Goal: Entertainment & Leisure: Consume media (video, audio)

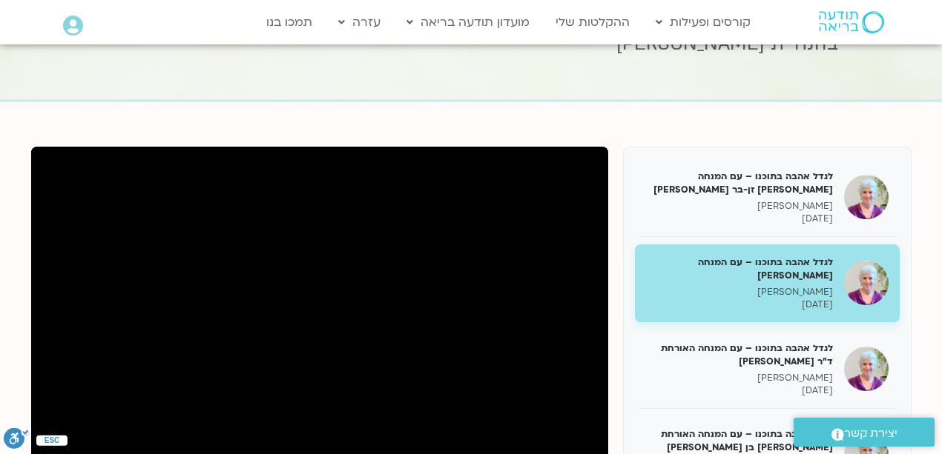
scroll to position [148, 0]
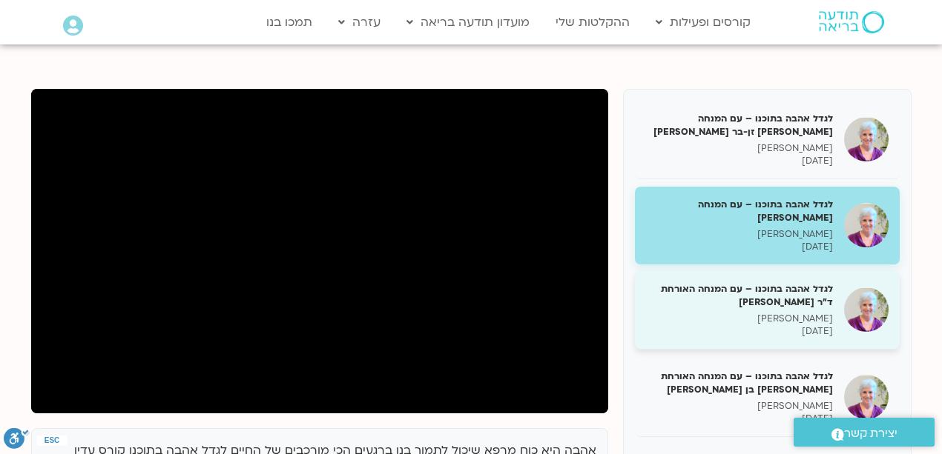
click at [796, 294] on h5 "לגדל אהבה בתוכנו – עם המנחה האורחת ד"ר [PERSON_NAME]" at bounding box center [739, 295] width 187 height 27
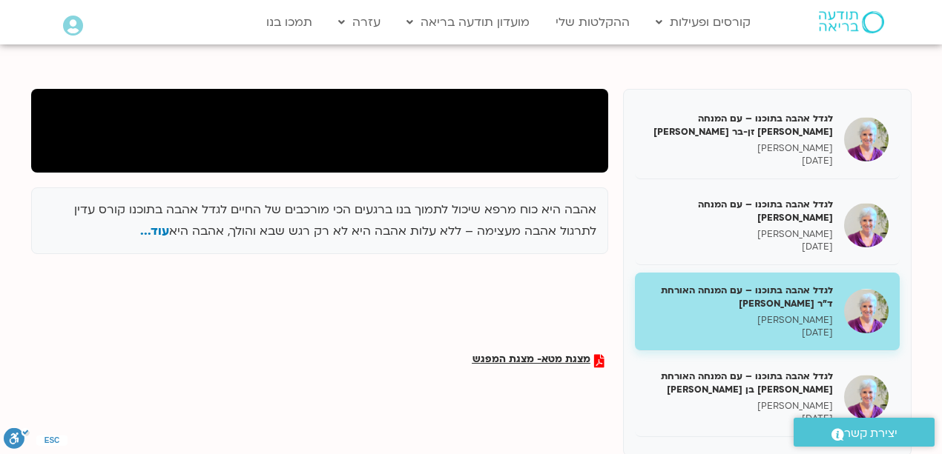
click at [479, 145] on div at bounding box center [319, 131] width 577 height 84
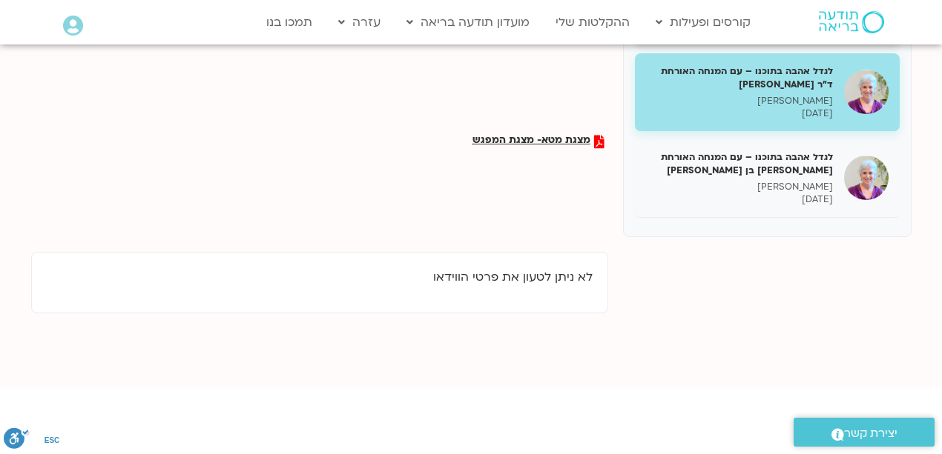
scroll to position [395, 0]
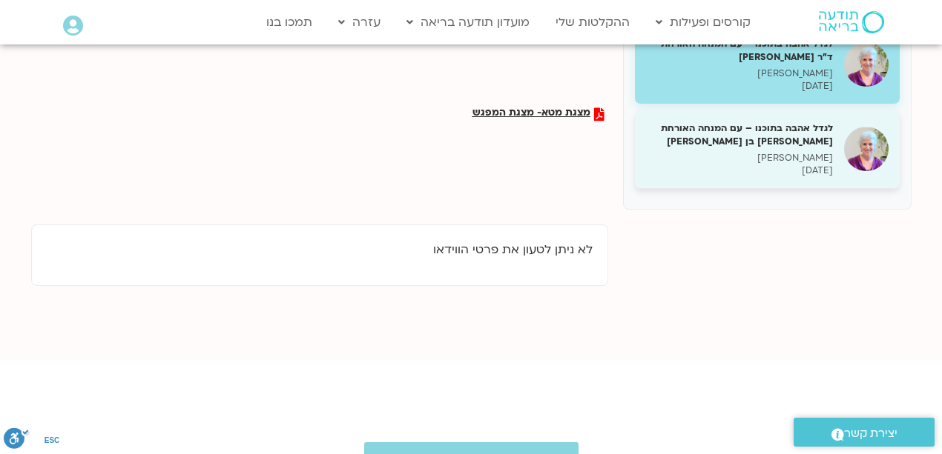
click at [793, 142] on h5 "לגדל אהבה בתוכנו – עם המנחה האורחת [PERSON_NAME] בן [PERSON_NAME]" at bounding box center [739, 135] width 187 height 27
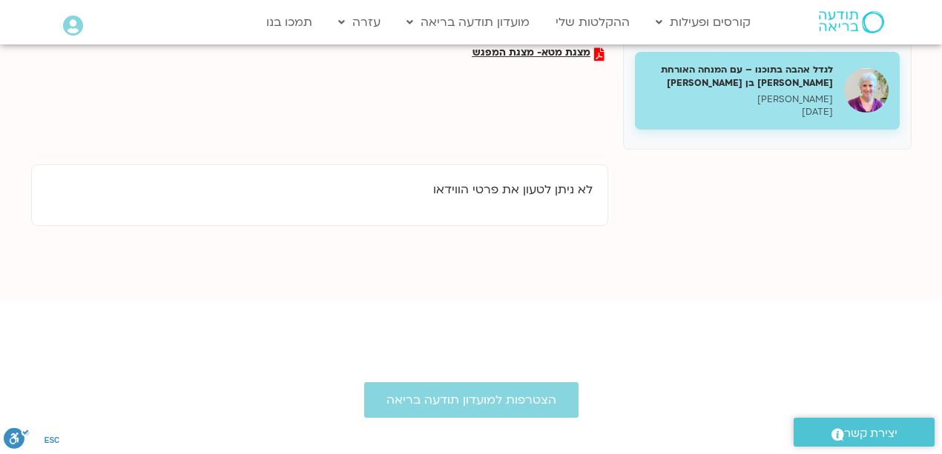
scroll to position [363, 0]
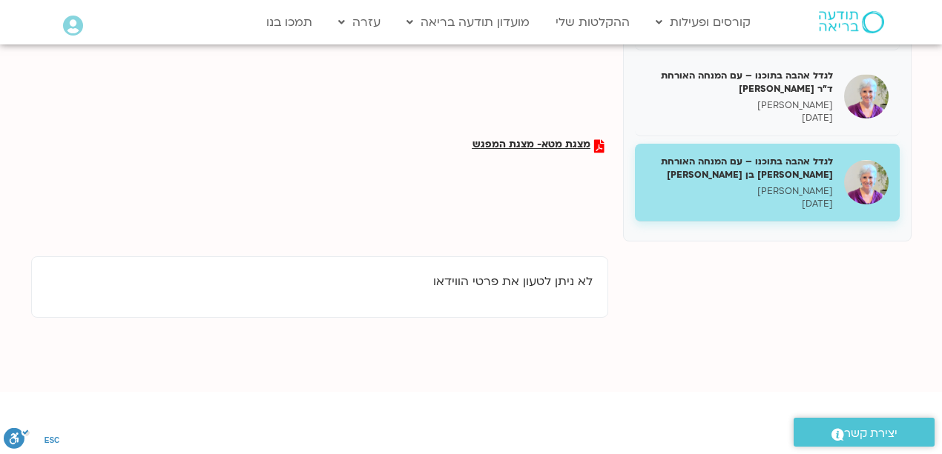
scroll to position [363, 0]
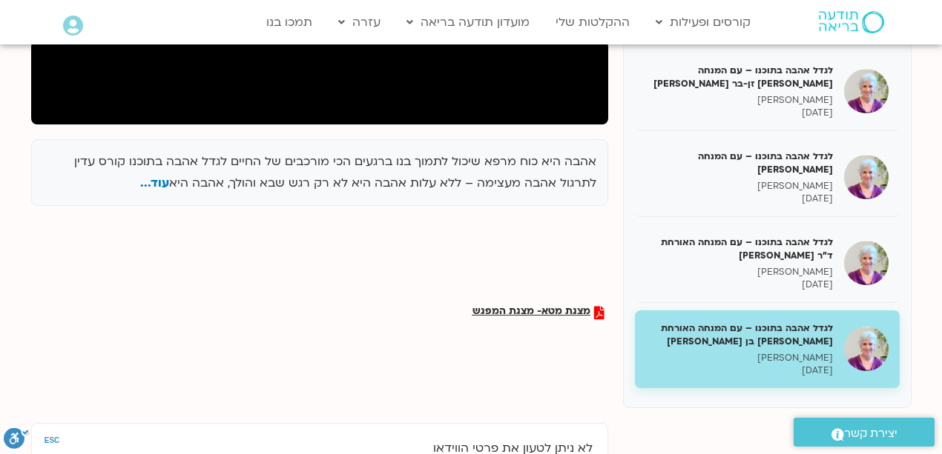
scroll to position [148, 0]
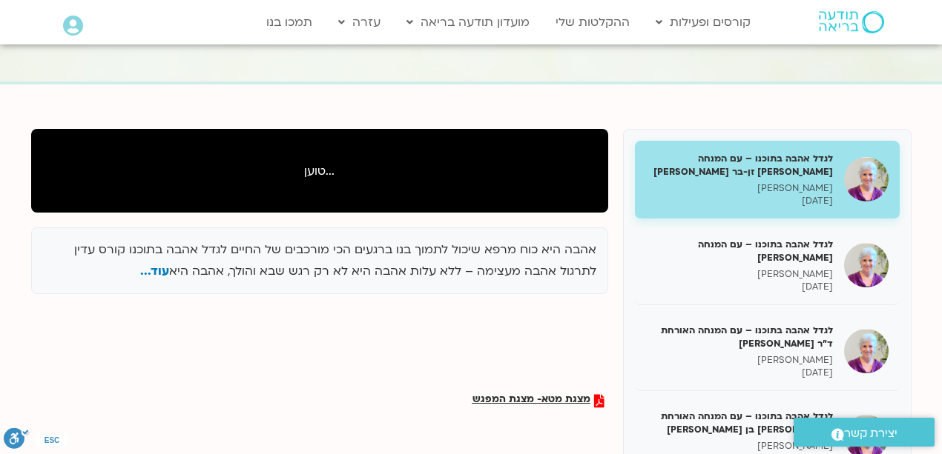
scroll to position [99, 0]
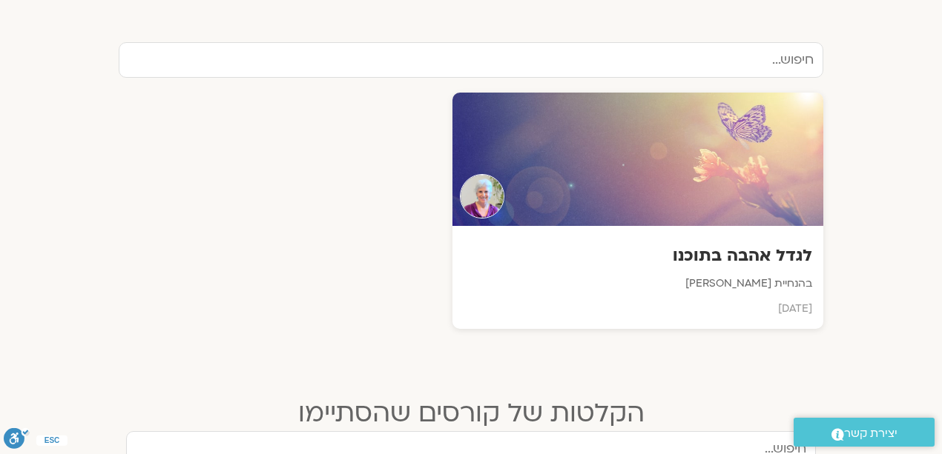
scroll to position [593, 0]
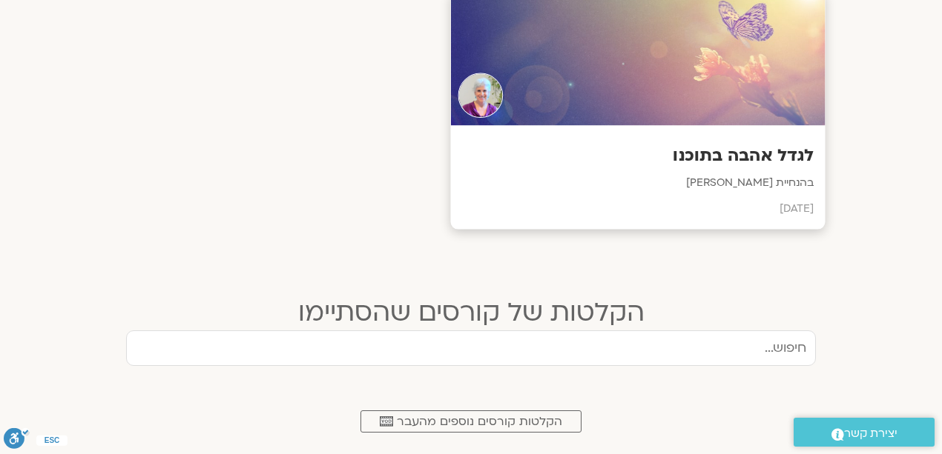
click at [728, 160] on h3 "לגדל אהבה בתוכנו" at bounding box center [638, 156] width 352 height 23
click at [729, 153] on h3 "לגדל אהבה בתוכנו" at bounding box center [638, 156] width 352 height 23
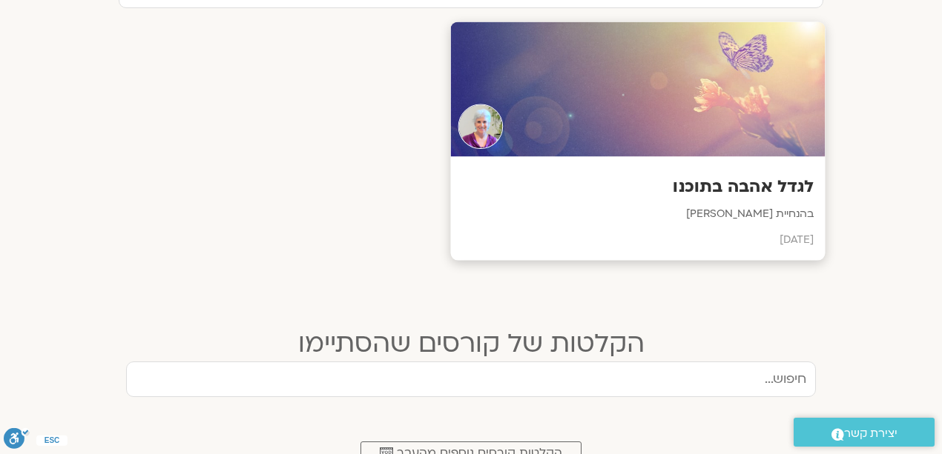
scroll to position [544, 0]
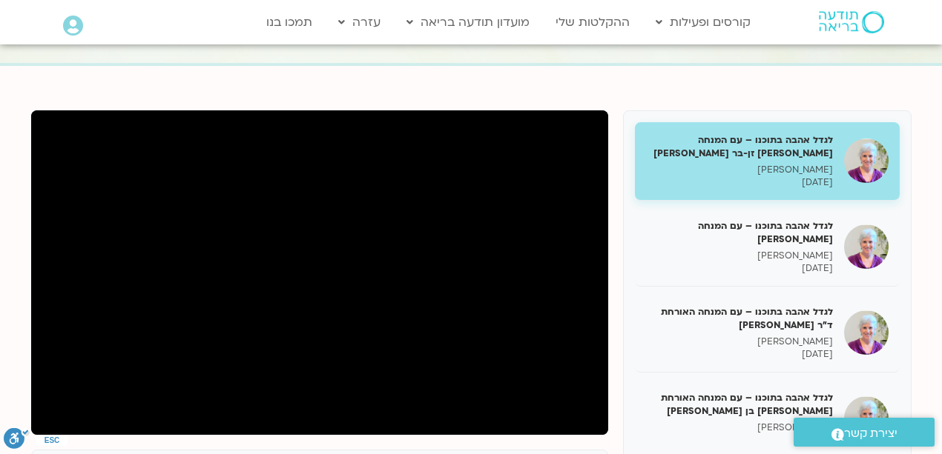
scroll to position [148, 0]
